Goal: Information Seeking & Learning: Understand process/instructions

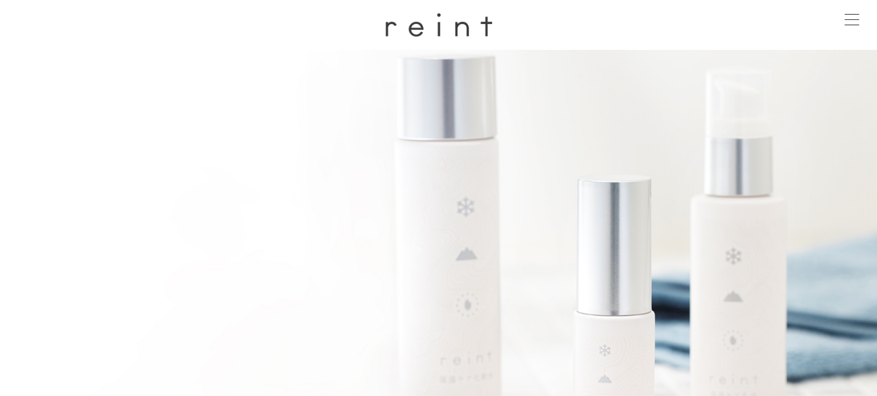
click at [855, 19] on span at bounding box center [851, 19] width 15 height 1
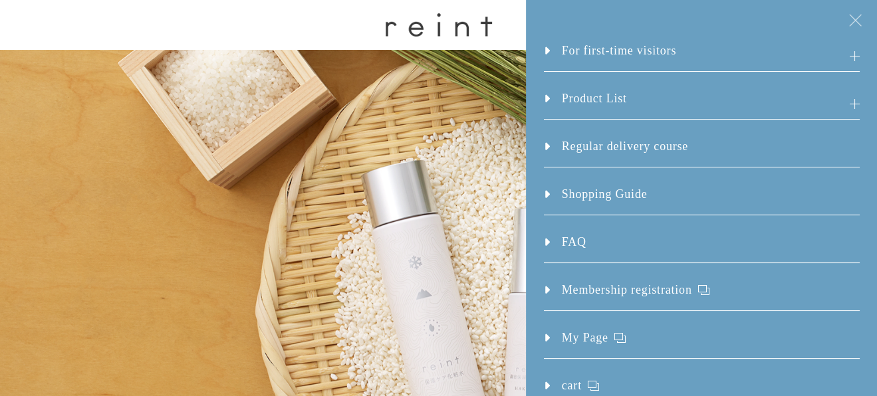
click at [583, 195] on font "Shopping Guide" at bounding box center [605, 193] width 86 height 13
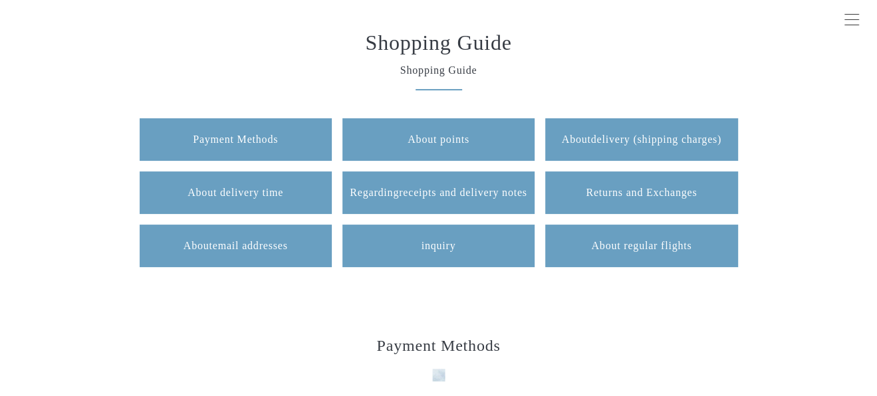
scroll to position [132, 0]
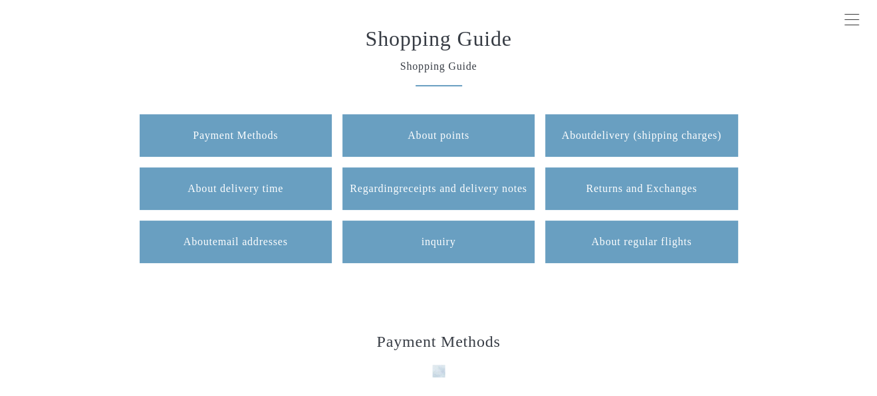
click at [613, 144] on link "About delivery (shipping charges)" at bounding box center [641, 135] width 192 height 43
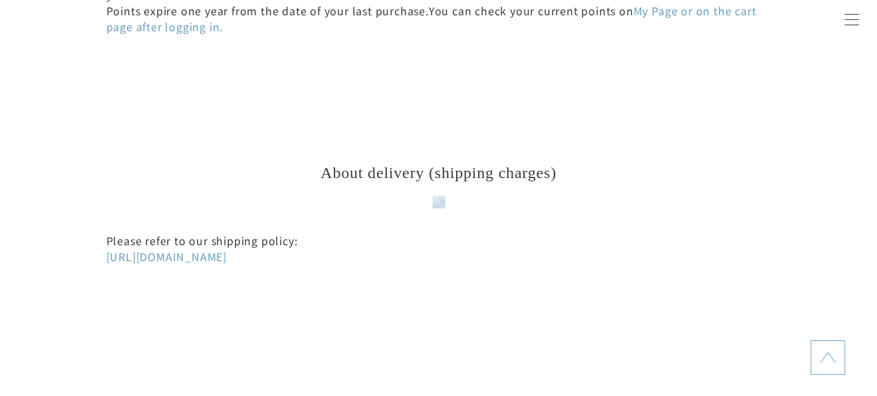
scroll to position [1975, 0]
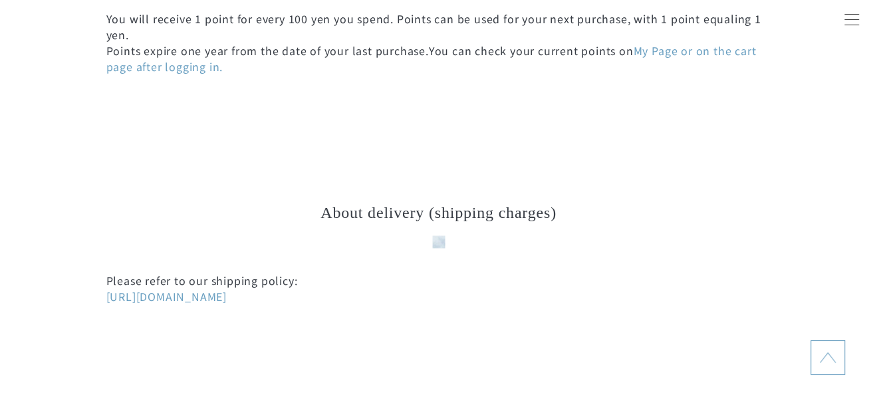
click at [227, 295] on font "[URL][DOMAIN_NAME]" at bounding box center [166, 296] width 120 height 16
